Goal: Use online tool/utility: Use online tool/utility

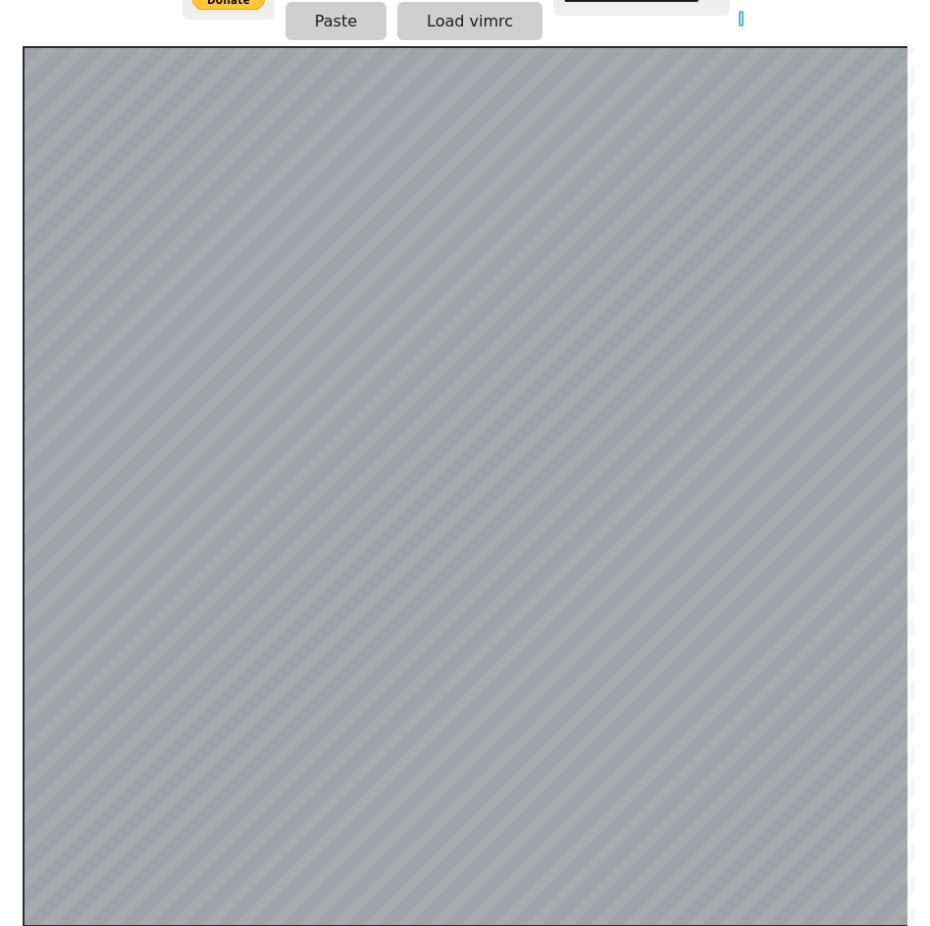
scroll to position [578, 0]
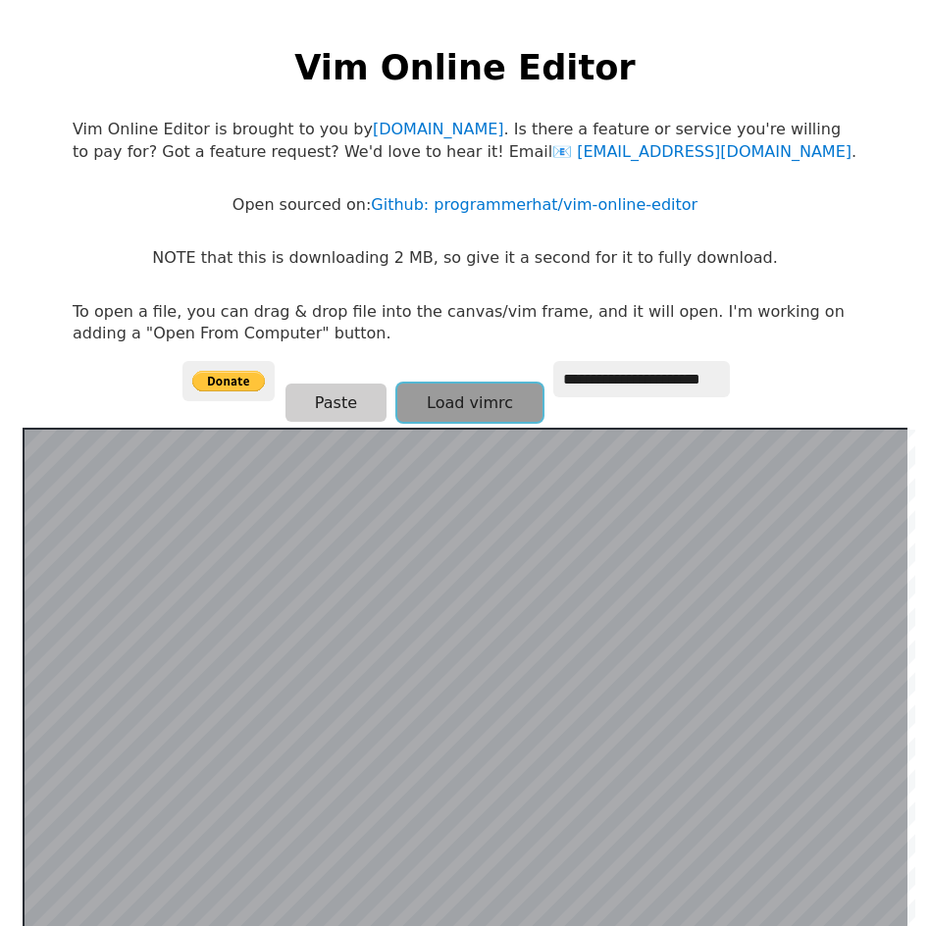
click at [480, 411] on button "Load vimrc" at bounding box center [469, 403] width 145 height 38
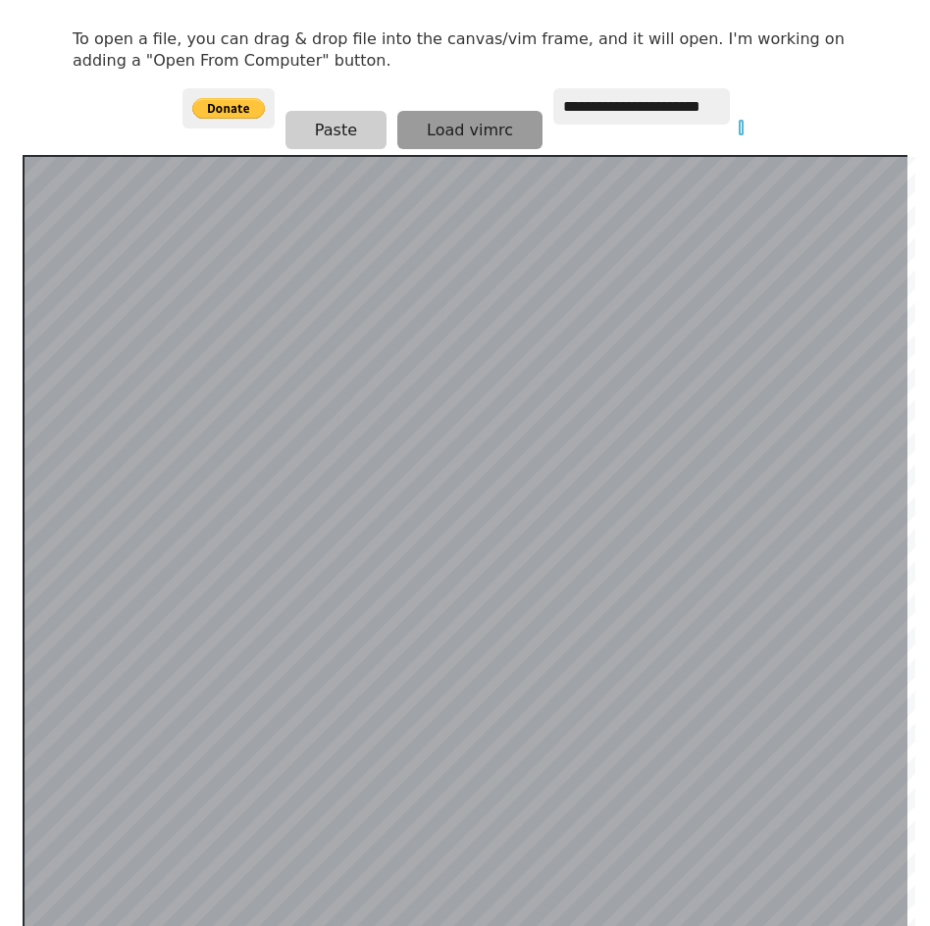
scroll to position [185, 0]
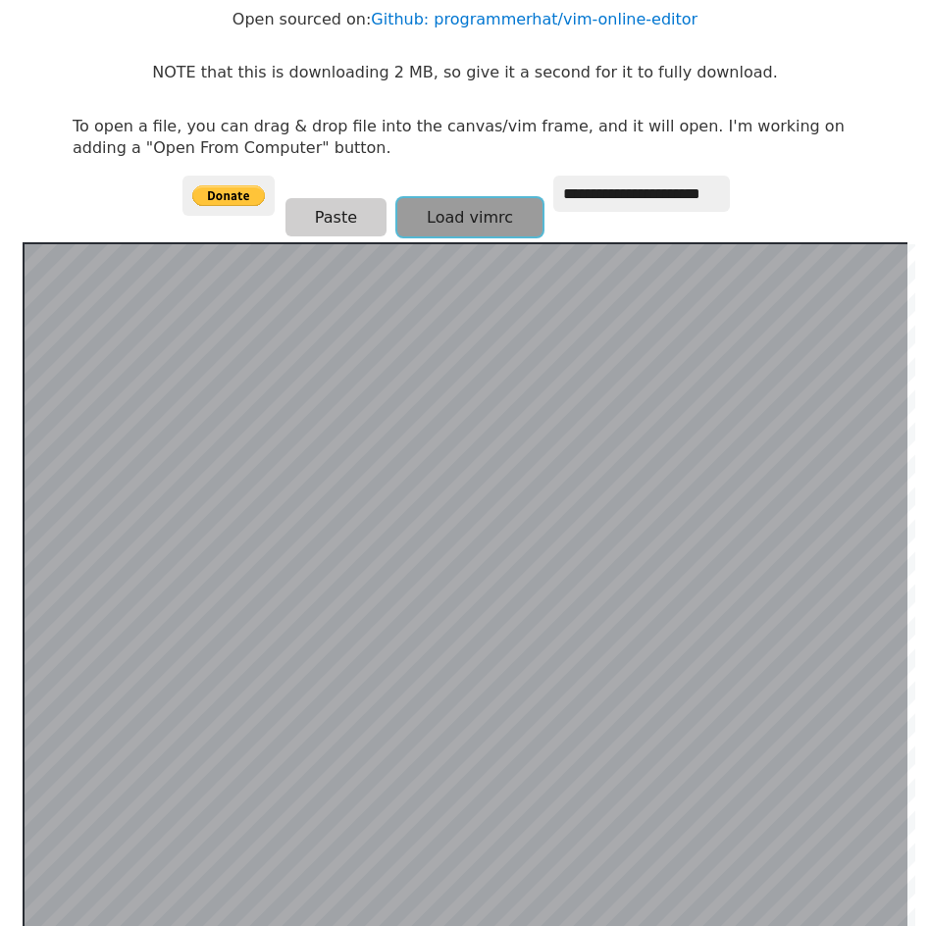
click at [403, 222] on button "Load vimrc" at bounding box center [469, 217] width 145 height 38
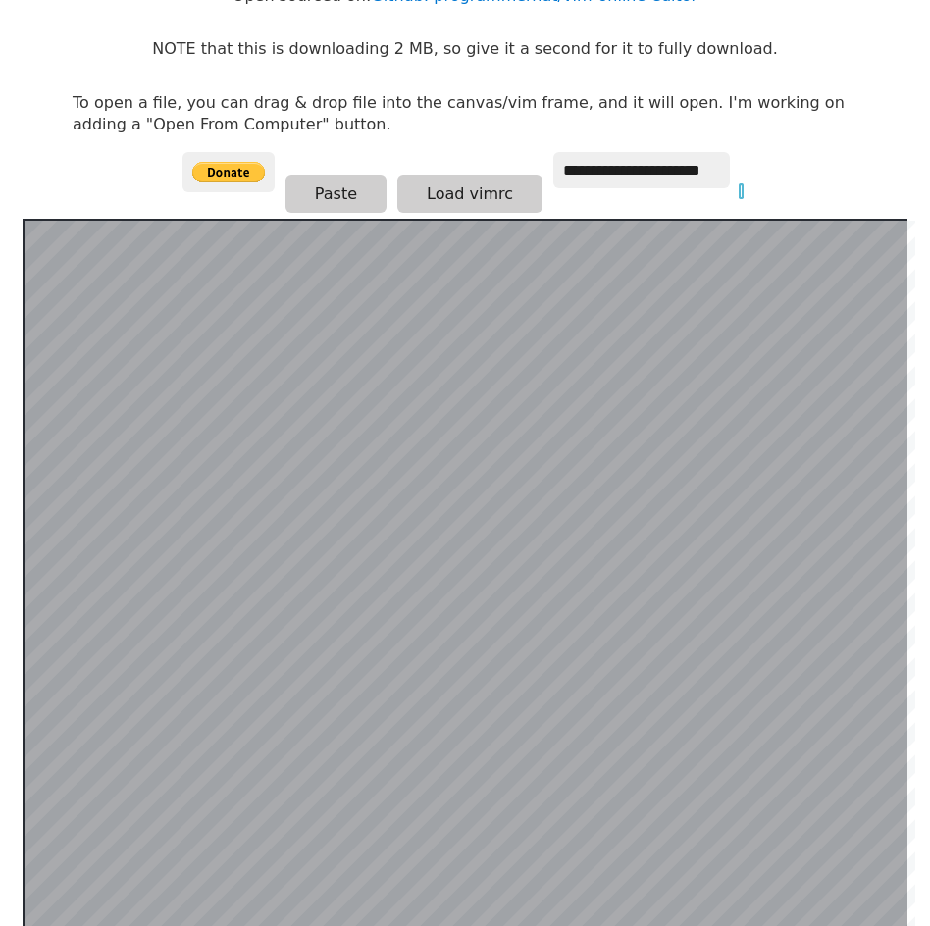
scroll to position [0, 0]
